Goal: Transaction & Acquisition: Book appointment/travel/reservation

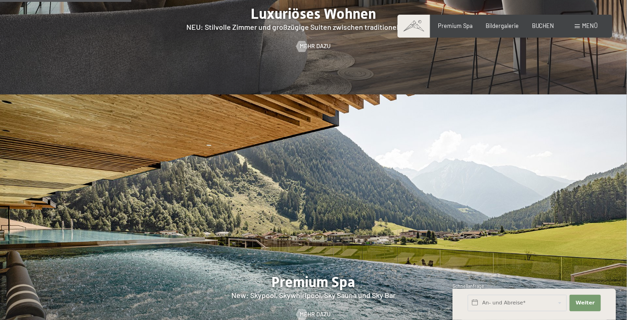
scroll to position [887, 0]
click at [314, 50] on span "Mehr dazu" at bounding box center [324, 46] width 31 height 8
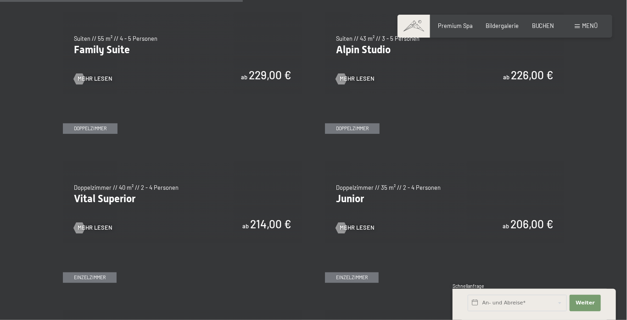
scroll to position [977, 0]
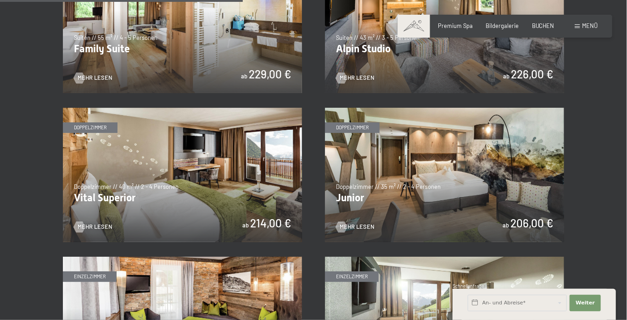
click at [148, 93] on img at bounding box center [182, 26] width 239 height 134
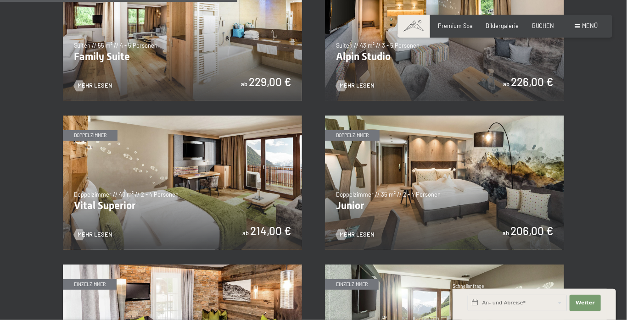
scroll to position [974, 0]
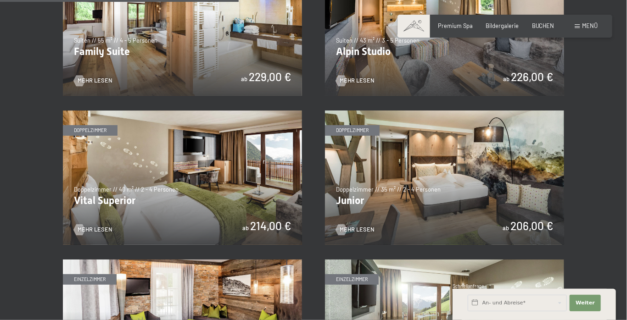
click at [178, 96] on img at bounding box center [182, 28] width 239 height 134
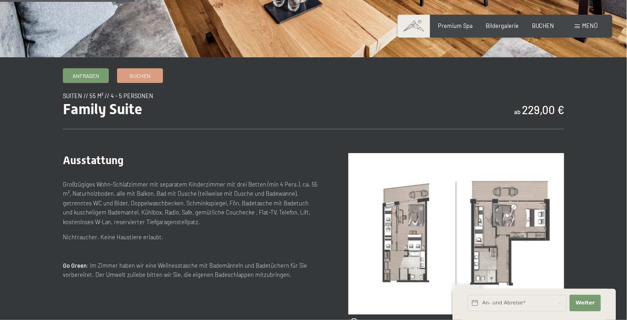
scroll to position [241, 0]
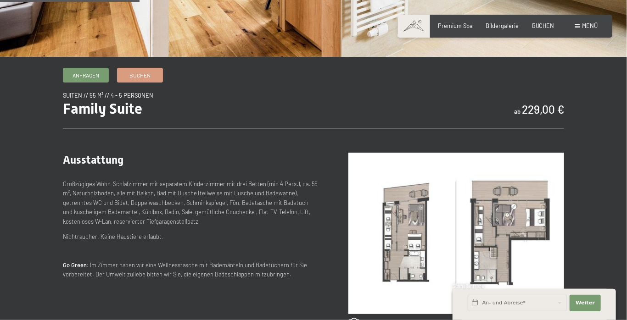
click at [517, 254] on img at bounding box center [456, 233] width 216 height 161
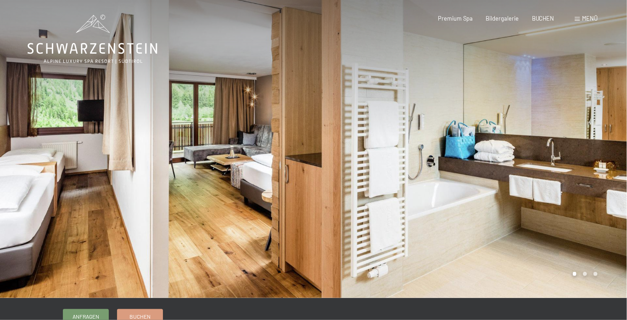
click at [106, 53] on icon at bounding box center [93, 39] width 130 height 49
